Goal: Browse casually

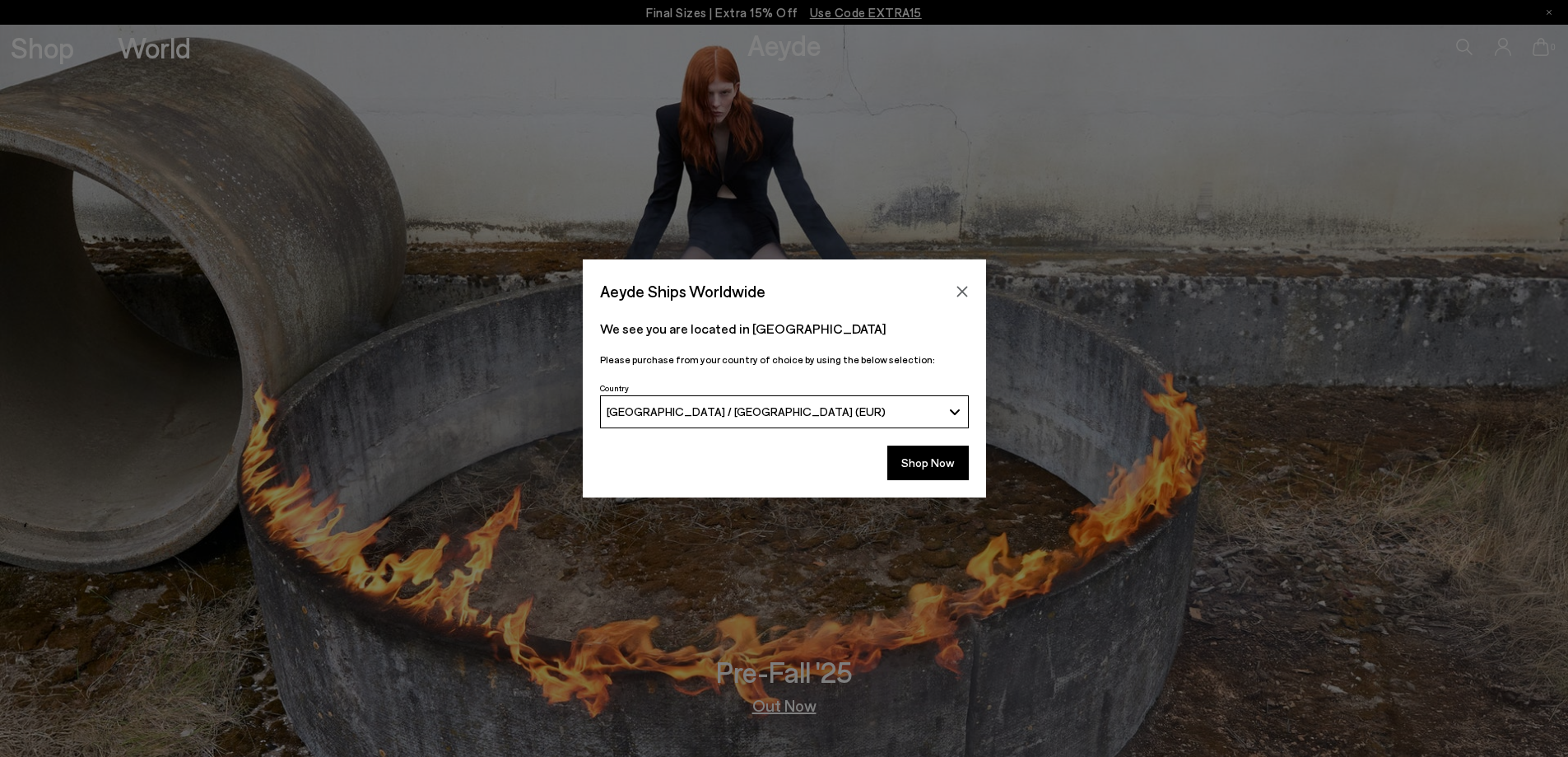
click at [958, 288] on icon "Close" at bounding box center [962, 291] width 11 height 11
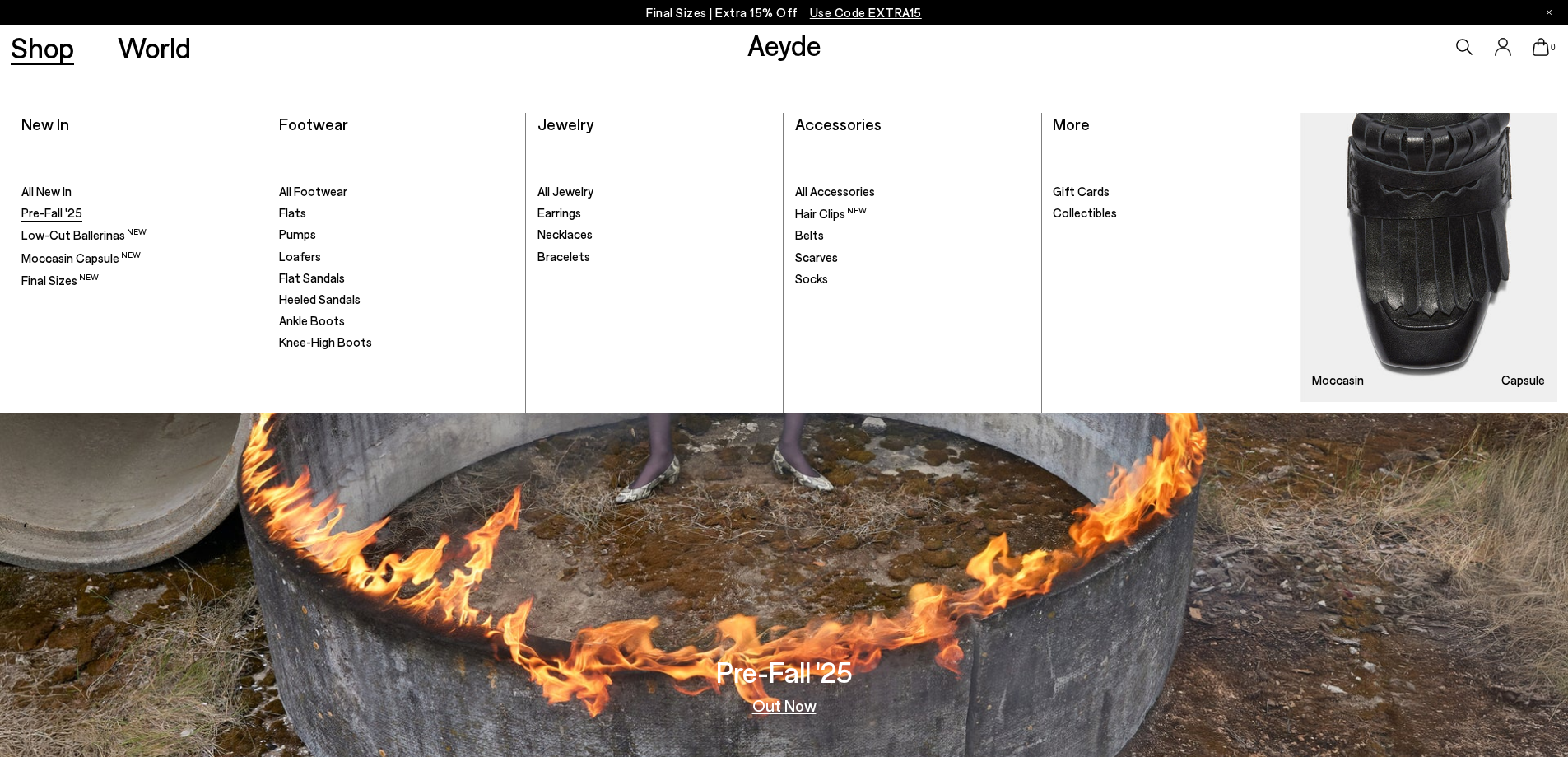
click at [53, 214] on span "Pre-Fall '25" at bounding box center [51, 212] width 61 height 15
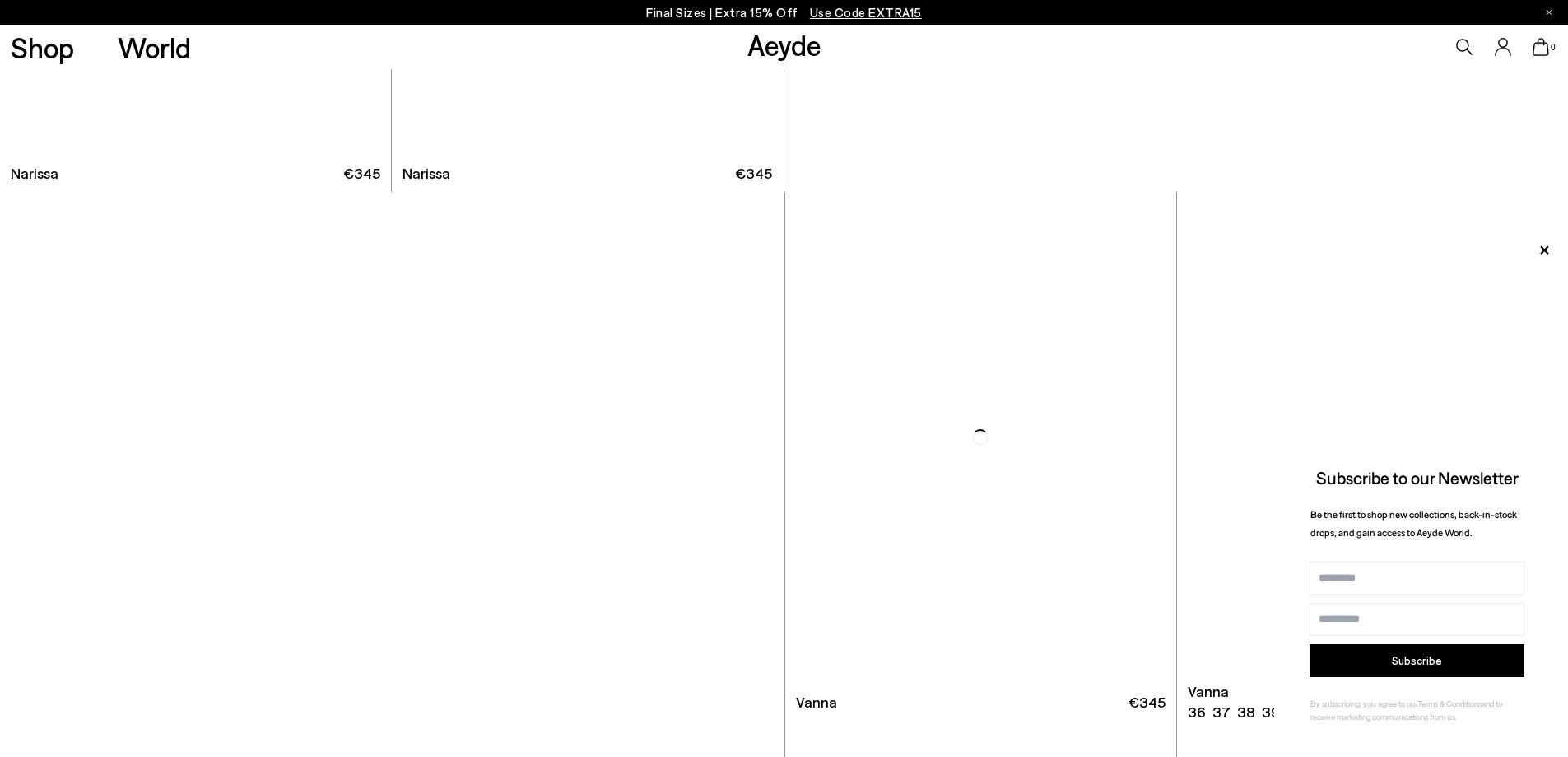
scroll to position [8070, 0]
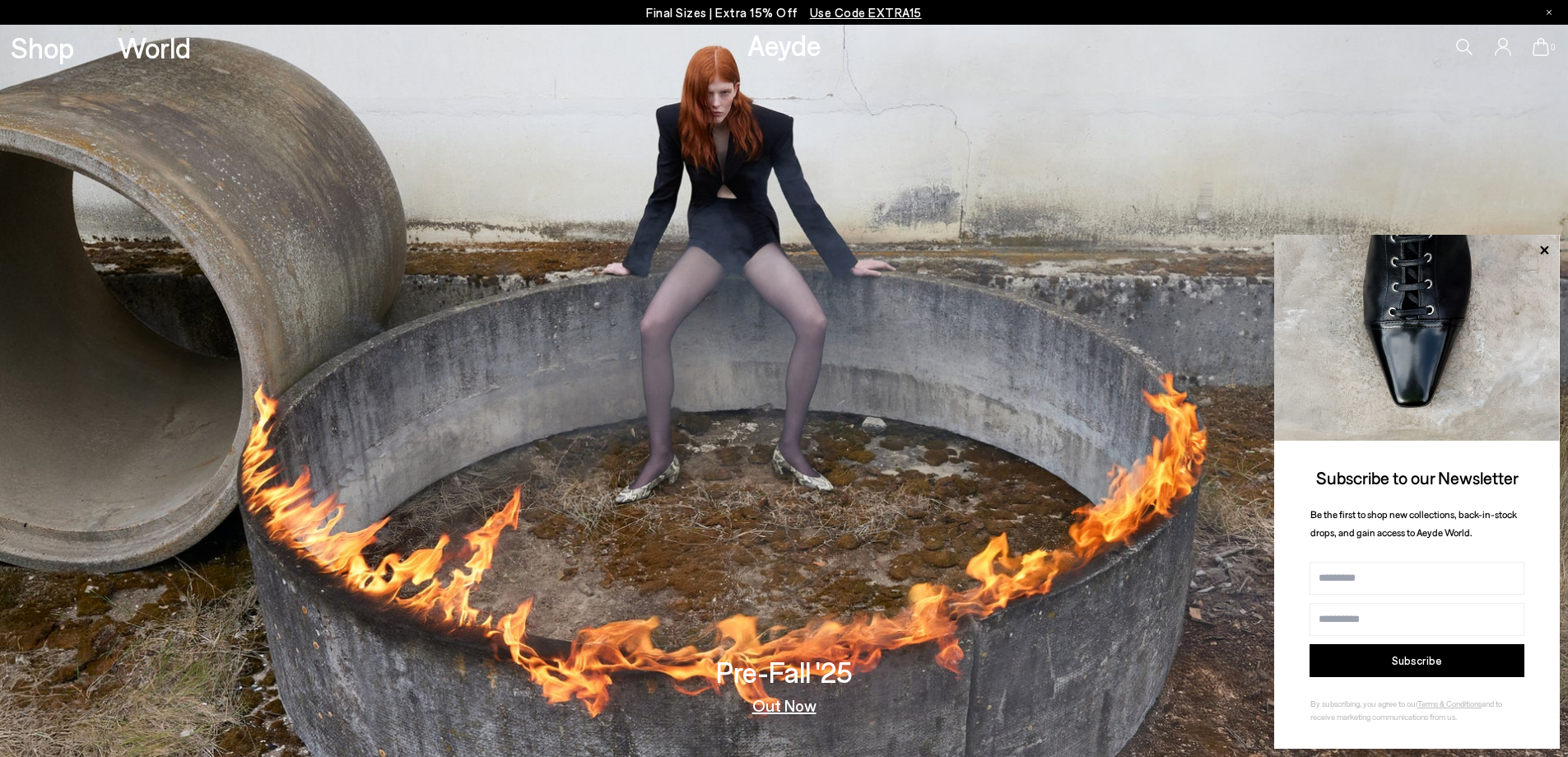
click at [777, 48] on link "Aeyde" at bounding box center [784, 45] width 74 height 35
